Goal: Navigation & Orientation: Go to known website

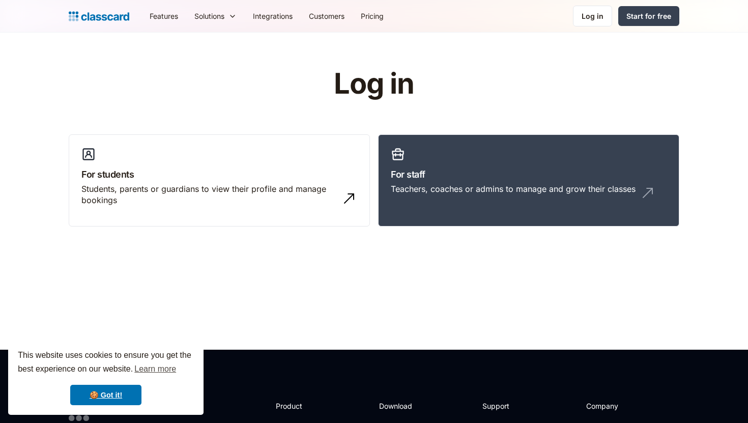
drag, startPoint x: 0, startPoint y: 0, endPoint x: 606, endPoint y: 30, distance: 606.6
click at [584, 22] on link "Log in" at bounding box center [592, 16] width 39 height 21
click at [584, 18] on div "Log in" at bounding box center [592, 16] width 22 height 11
